Goal: Information Seeking & Learning: Learn about a topic

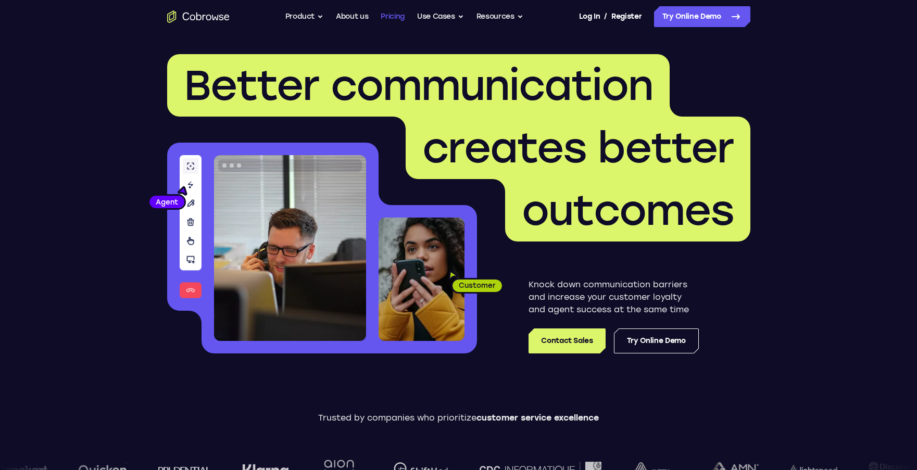
click at [401, 18] on link "Pricing" at bounding box center [393, 16] width 24 height 21
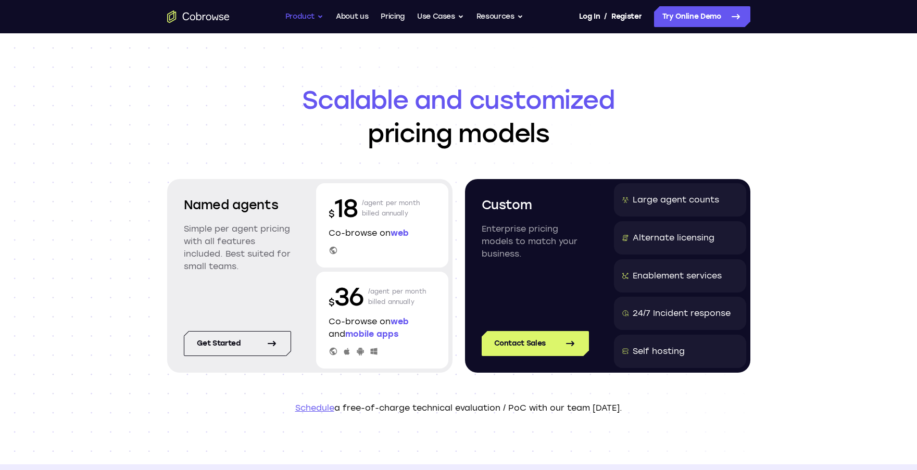
click at [319, 17] on button "Product" at bounding box center [304, 16] width 39 height 21
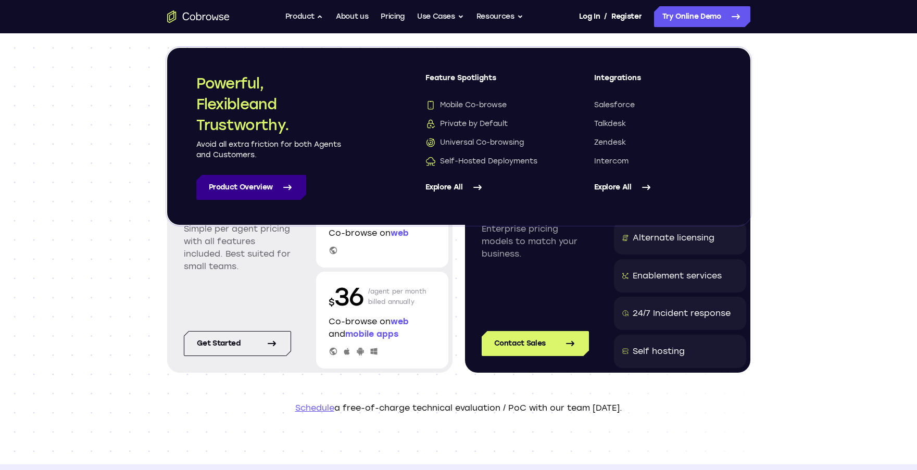
click at [300, 186] on link "Product Overview" at bounding box center [251, 187] width 110 height 25
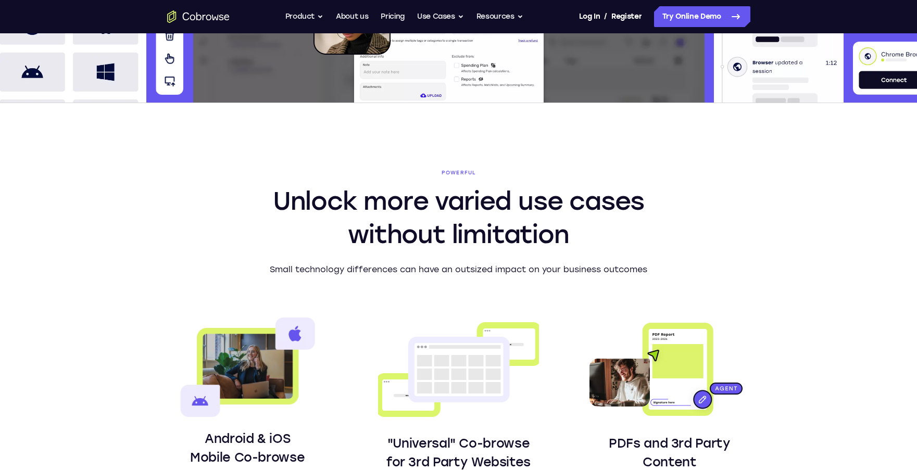
scroll to position [260, 0]
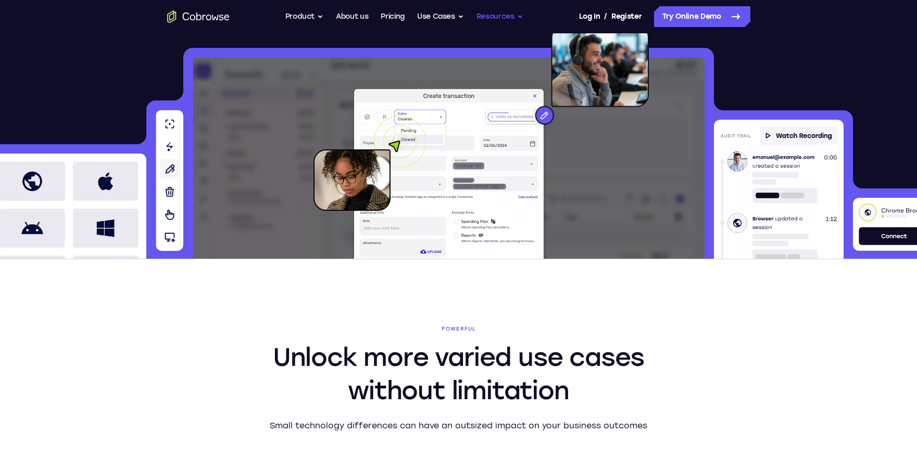
click at [518, 16] on button "Resources" at bounding box center [500, 16] width 47 height 21
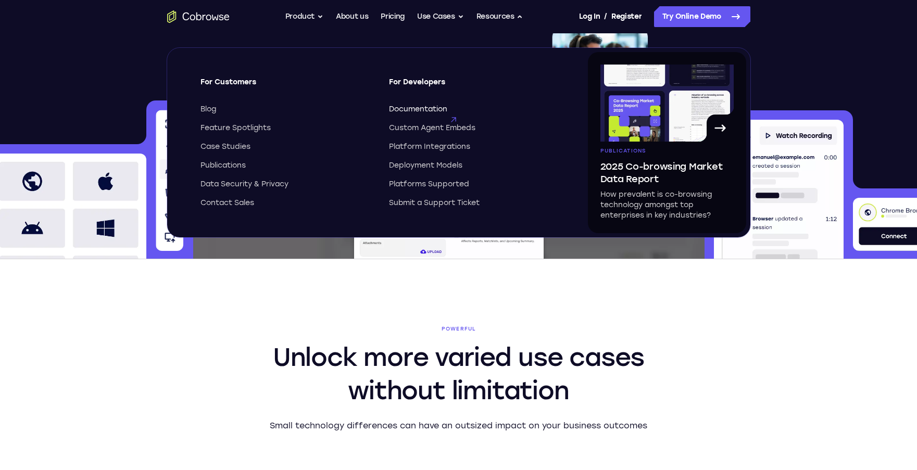
click at [411, 110] on span "Documentation" at bounding box center [418, 109] width 58 height 10
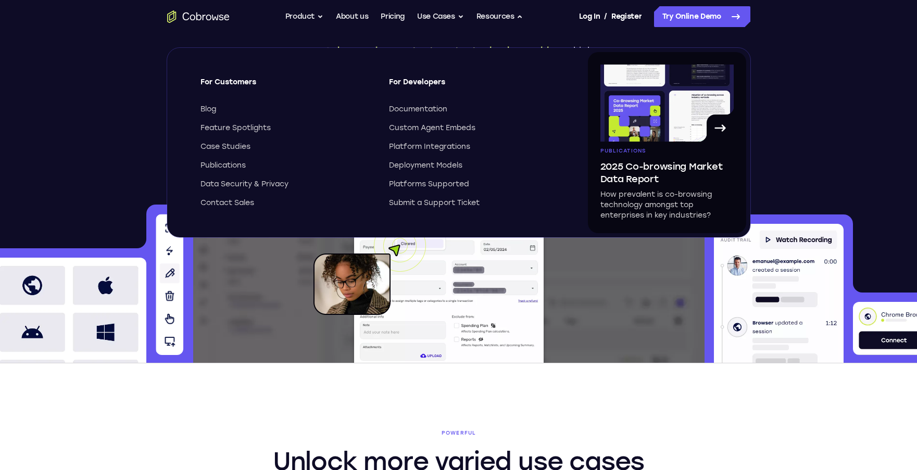
click at [807, 134] on div at bounding box center [458, 246] width 917 height 234
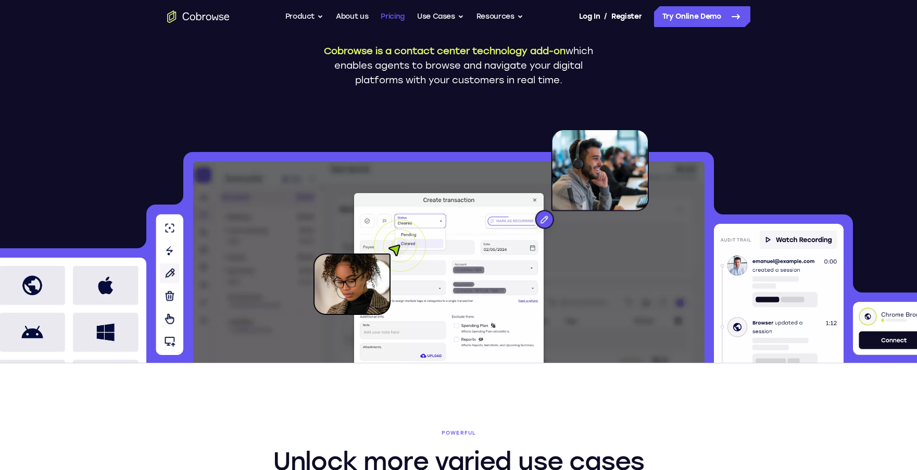
click at [392, 16] on link "Pricing" at bounding box center [393, 16] width 24 height 21
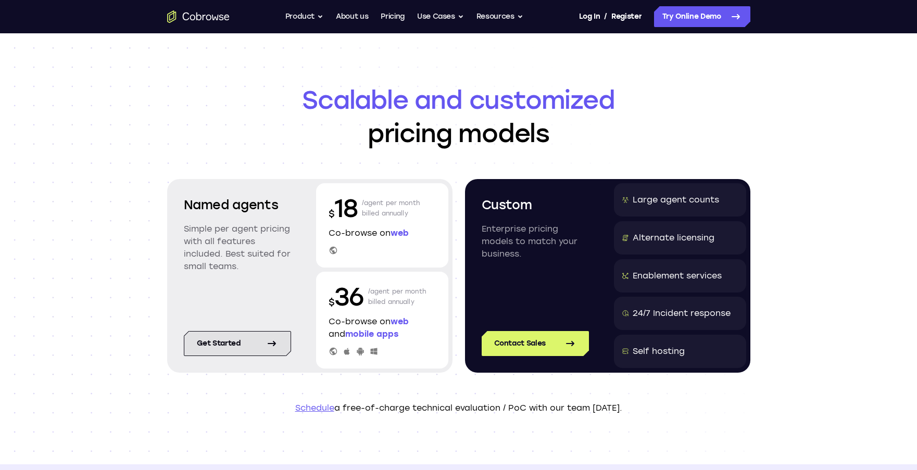
click at [269, 345] on icon at bounding box center [272, 344] width 13 height 13
